Goal: Find specific page/section: Find specific page/section

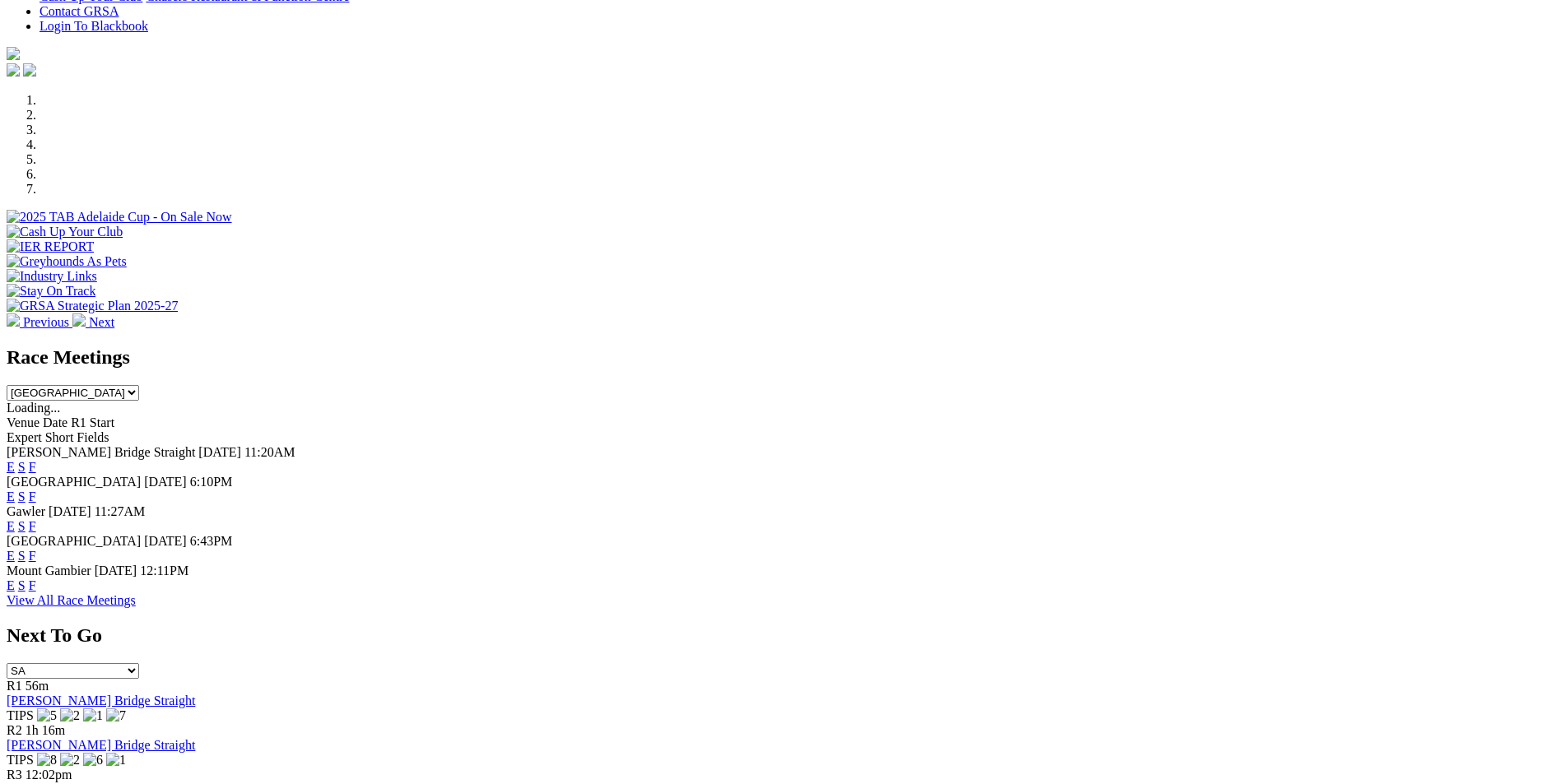
scroll to position [510, 0]
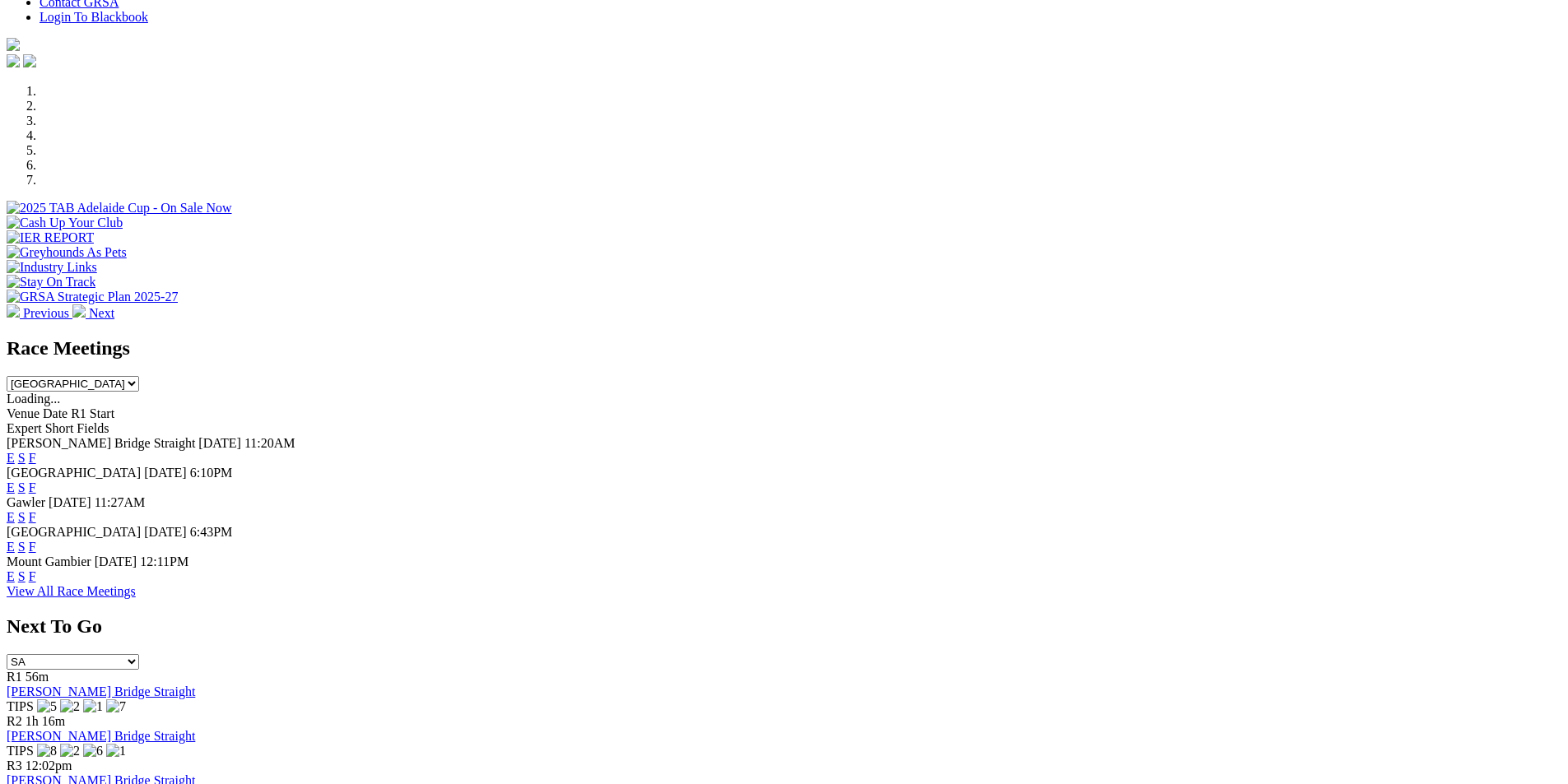
click at [36, 480] on link "F" at bounding box center [32, 487] width 7 height 14
